Goal: Information Seeking & Learning: Learn about a topic

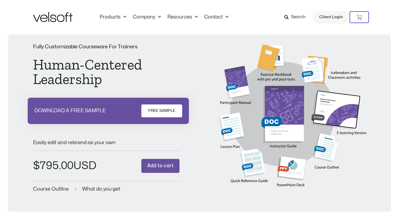
scroll to position [170, 0]
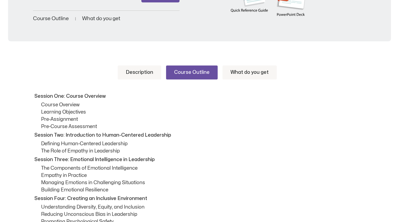
drag, startPoint x: 321, startPoint y: 185, endPoint x: 326, endPoint y: 79, distance: 105.9
click at [223, 159] on p "Session Three: Emotional Intelligence in Leadership" at bounding box center [199, 159] width 330 height 7
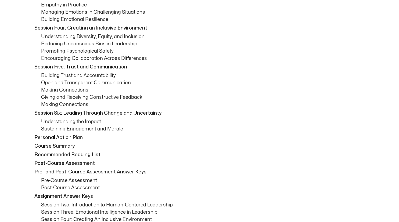
scroll to position [344, 0]
